Goal: Information Seeking & Learning: Learn about a topic

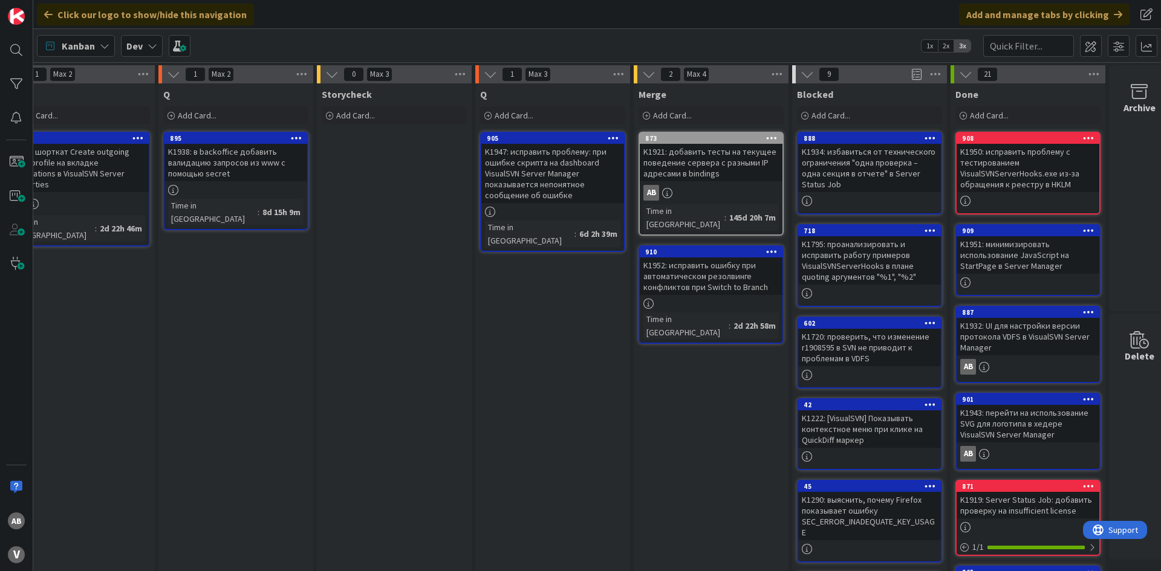
scroll to position [0, 693]
click at [707, 178] on div "K1921: добавить тесты на текущее поведение сервера с разными IP адресами в bind…" at bounding box center [708, 162] width 143 height 37
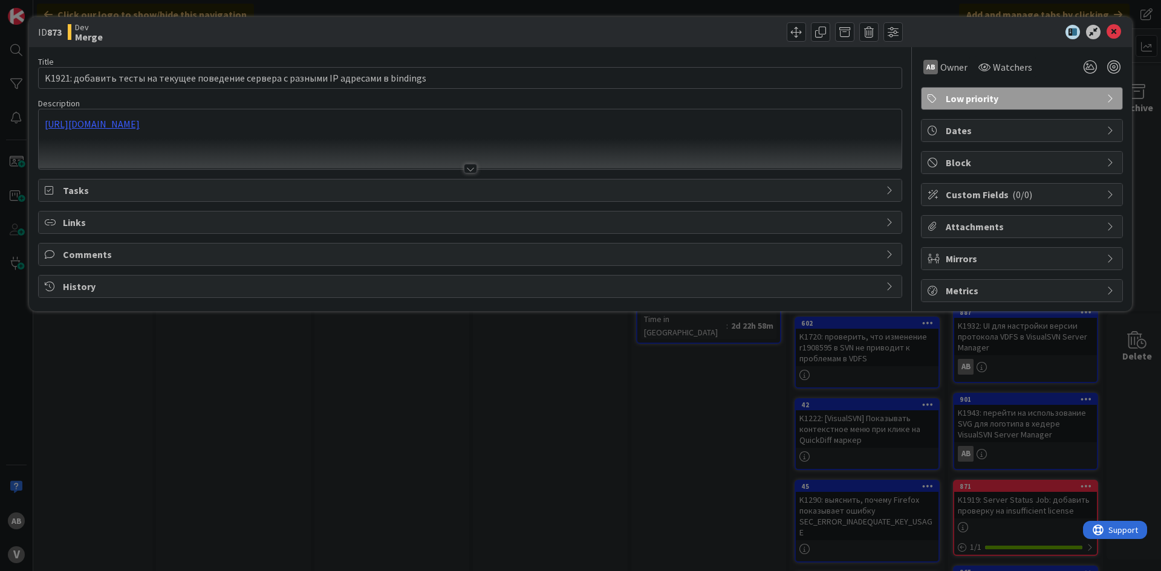
click at [249, 135] on div "[URL][DOMAIN_NAME]" at bounding box center [470, 139] width 863 height 60
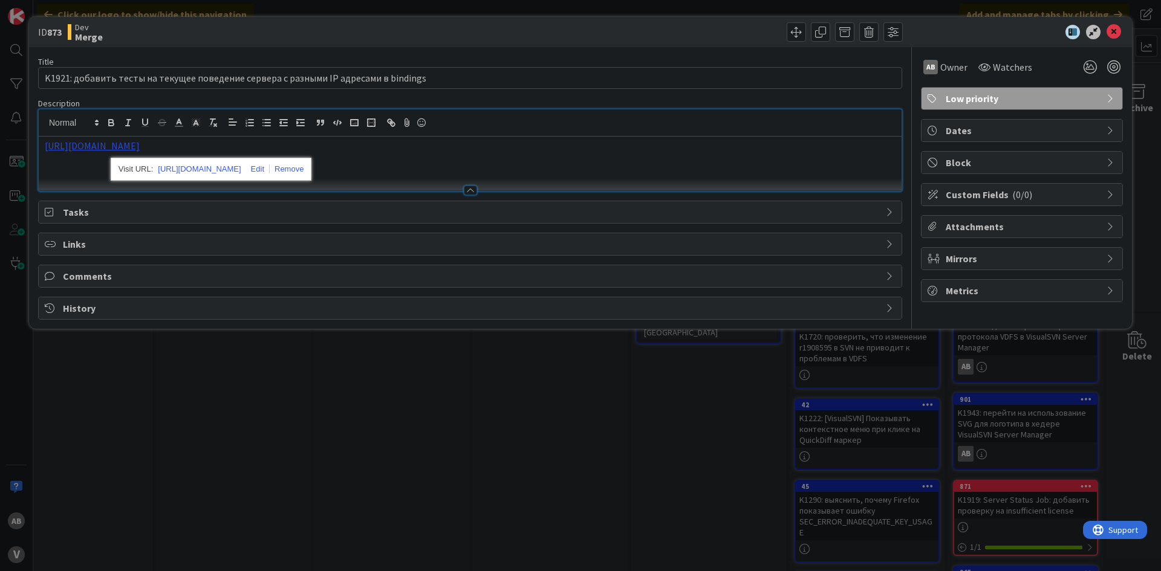
click at [140, 149] on link "[URL][DOMAIN_NAME]" at bounding box center [92, 146] width 95 height 12
click at [207, 171] on link "[URL][DOMAIN_NAME]" at bounding box center [199, 169] width 83 height 16
click at [1118, 27] on icon at bounding box center [1114, 32] width 15 height 15
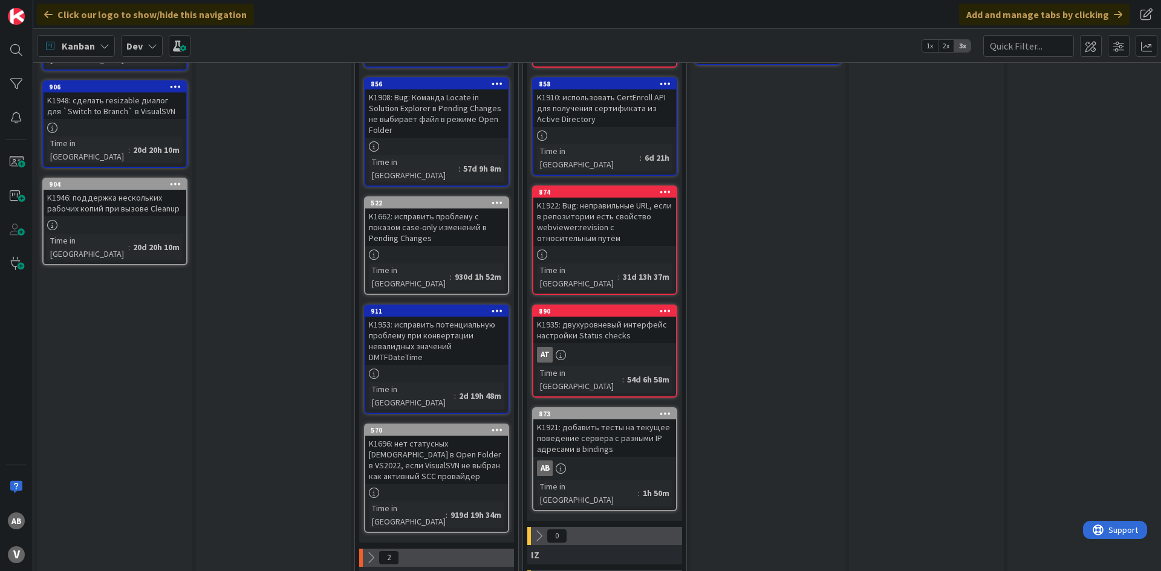
click at [610, 420] on div "K1921: добавить тесты на текущее поведение сервера с разными IP адресами в bind…" at bounding box center [604, 438] width 143 height 37
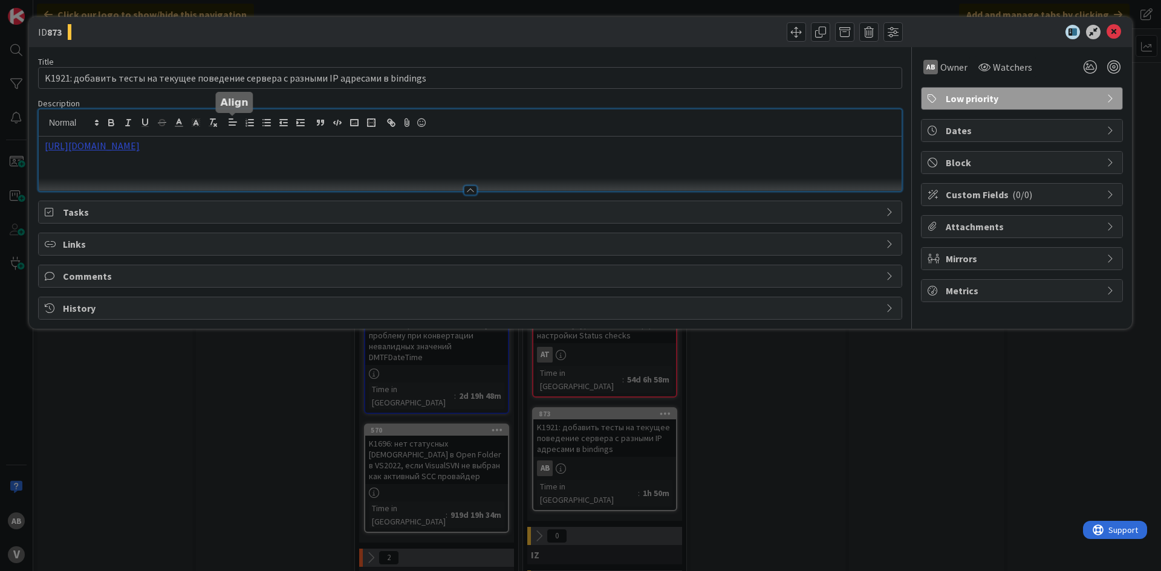
click at [233, 130] on div "[URL][DOMAIN_NAME]" at bounding box center [470, 150] width 863 height 82
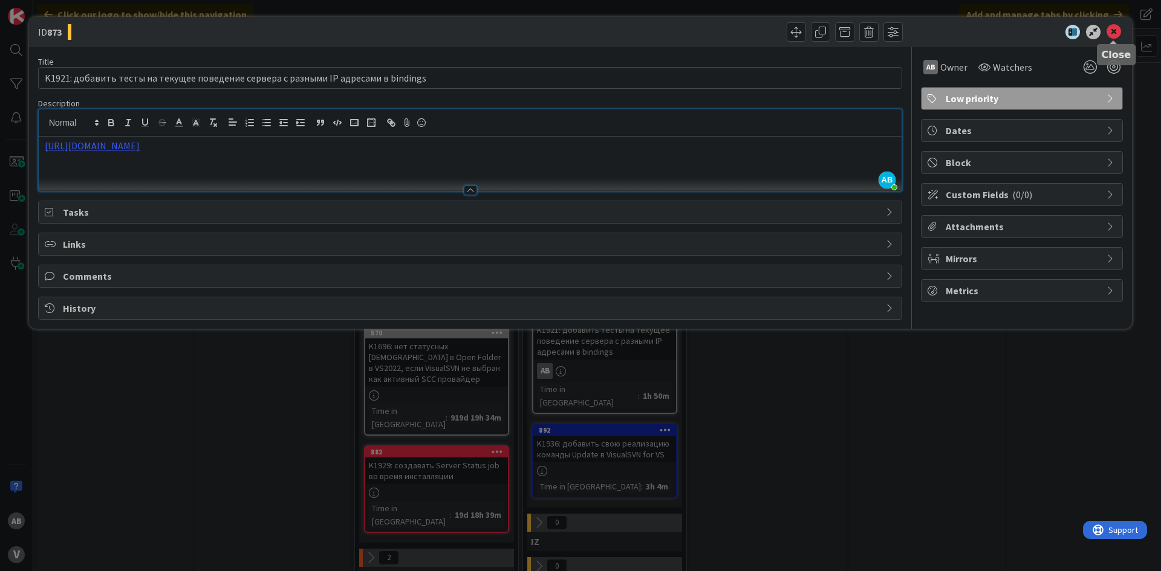
click at [1113, 28] on icon at bounding box center [1114, 32] width 15 height 15
